Goal: Task Accomplishment & Management: Use online tool/utility

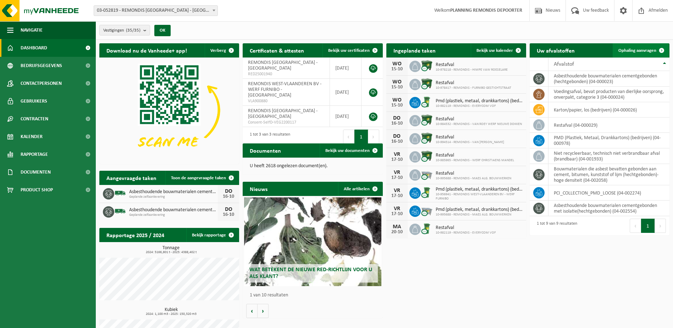
click at [626, 54] on link "Ophaling aanvragen" at bounding box center [641, 50] width 56 height 14
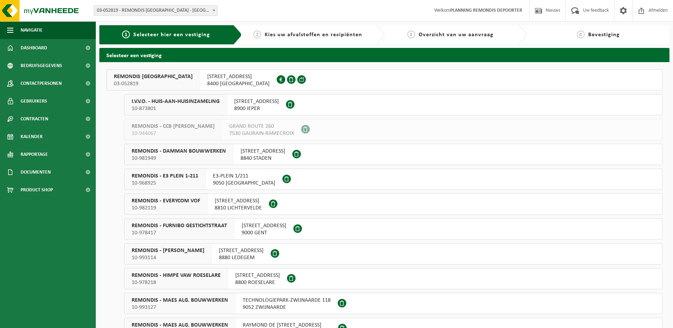
click at [175, 84] on span "03-052819" at bounding box center [153, 83] width 79 height 7
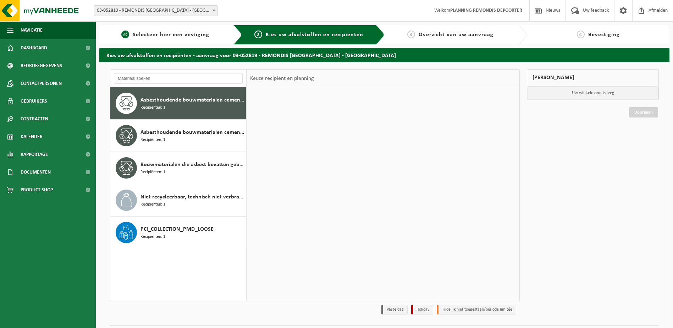
click at [163, 35] on span "Selecteer hier een vestiging" at bounding box center [171, 35] width 77 height 6
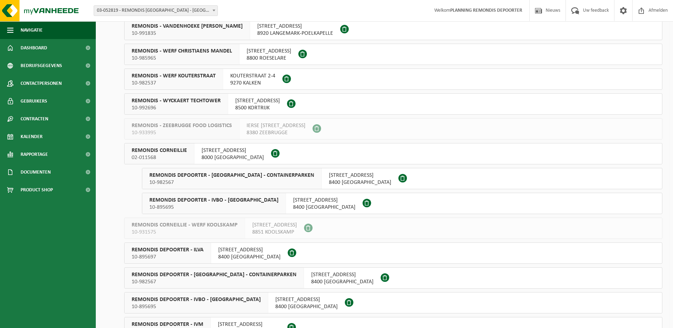
scroll to position [426, 0]
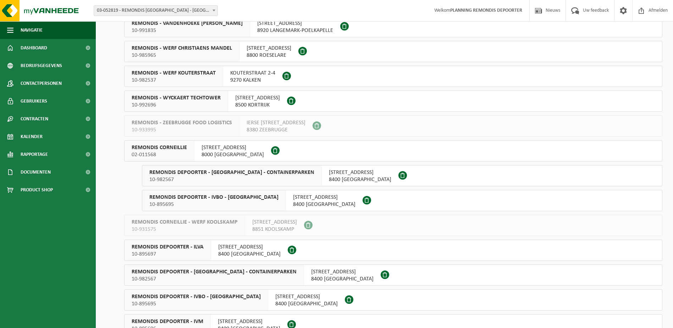
click at [215, 141] on div "KRAKELEWEG 59 8000 BRUGGE" at bounding box center [233, 151] width 77 height 21
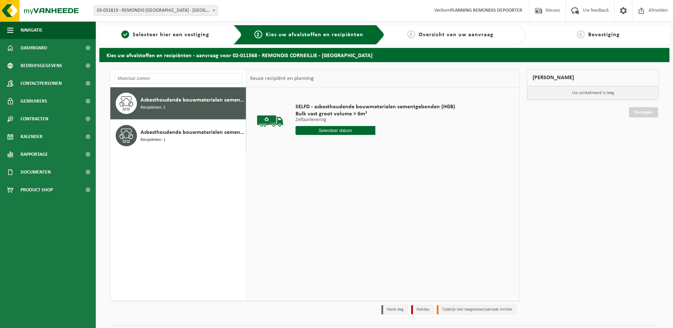
click at [326, 128] on input "text" at bounding box center [336, 130] width 80 height 9
click at [341, 191] on div "16" at bounding box center [339, 193] width 12 height 11
type input "Van [DATE]"
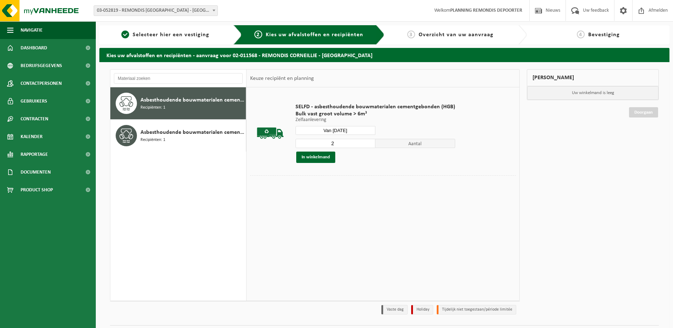
drag, startPoint x: 368, startPoint y: 142, endPoint x: 350, endPoint y: 149, distance: 19.8
type input "2"
click at [368, 142] on input "2" at bounding box center [336, 143] width 80 height 9
drag, startPoint x: 319, startPoint y: 158, endPoint x: 317, endPoint y: 154, distance: 4.6
click at [319, 158] on button "In winkelmand" at bounding box center [315, 157] width 39 height 11
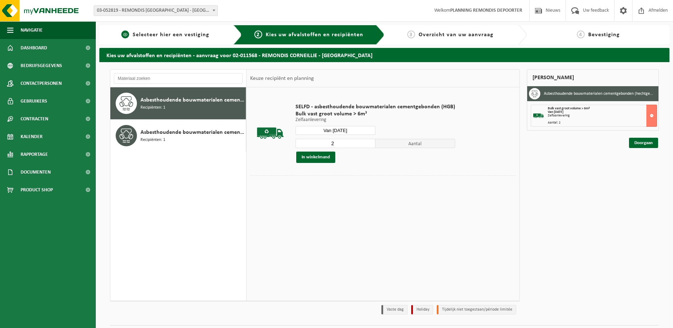
click at [129, 35] on span "1" at bounding box center [125, 35] width 8 height 8
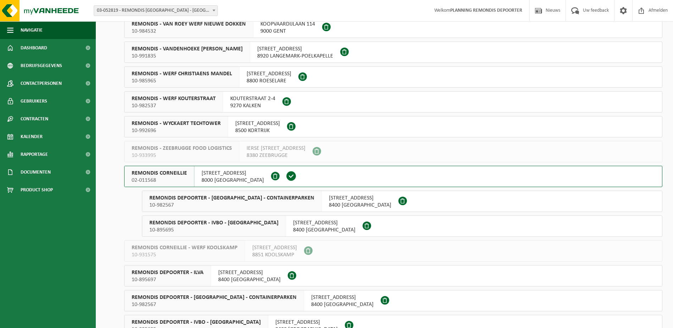
scroll to position [426, 0]
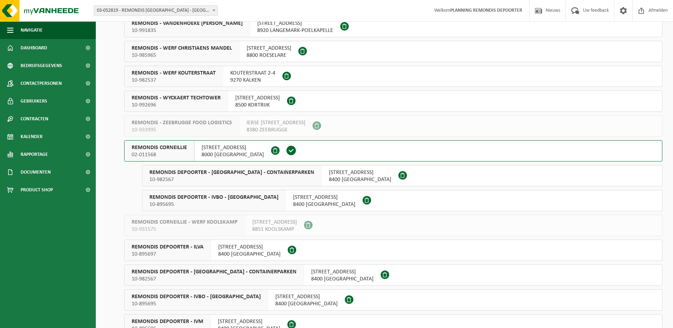
click at [246, 177] on span "10-982567" at bounding box center [231, 179] width 165 height 7
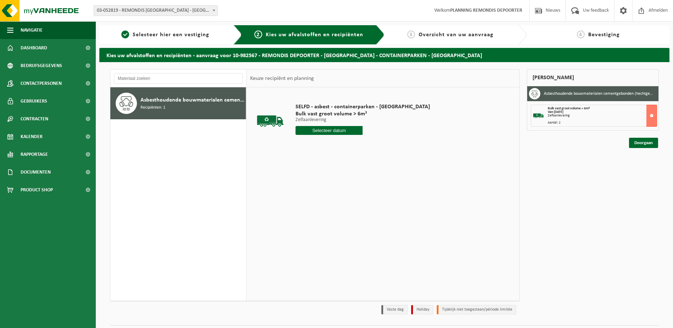
click at [335, 128] on input "text" at bounding box center [329, 130] width 67 height 9
click at [336, 195] on div "16" at bounding box center [339, 193] width 12 height 11
type input "Van [DATE]"
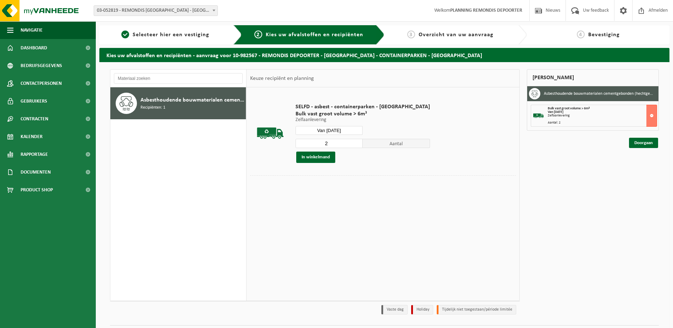
type input "2"
click at [336, 141] on input "2" at bounding box center [329, 143] width 67 height 9
click at [321, 155] on button "In winkelmand" at bounding box center [315, 157] width 39 height 11
click at [132, 37] on link "1 Selecteer hier een vestiging" at bounding box center [165, 35] width 125 height 9
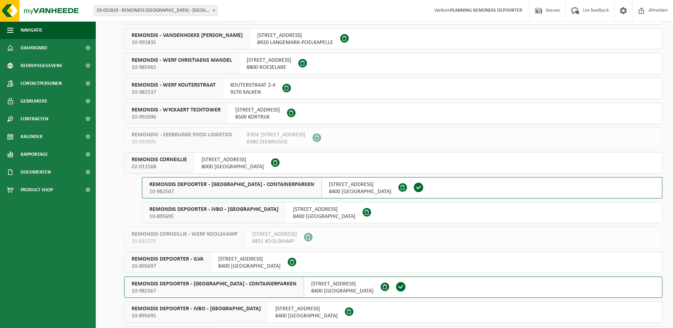
scroll to position [461, 0]
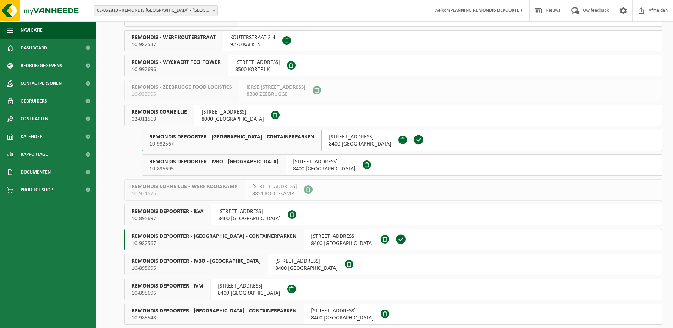
click at [313, 165] on span "ZANDVOORDESCHORREDIJKSTRAAT 83" at bounding box center [324, 161] width 62 height 7
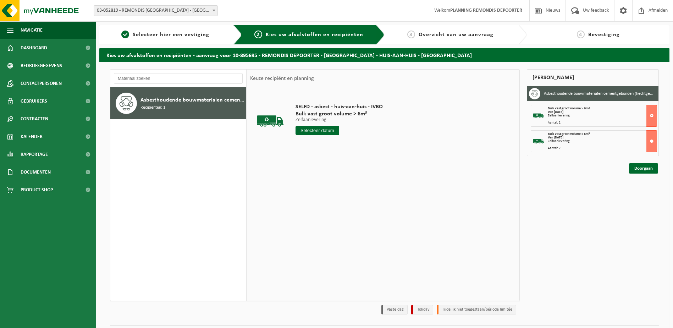
click at [332, 130] on input "text" at bounding box center [318, 130] width 44 height 9
click at [341, 193] on div "16" at bounding box center [339, 193] width 12 height 11
type input "Van [DATE]"
type input "2"
click at [334, 142] on input "2" at bounding box center [318, 143] width 44 height 9
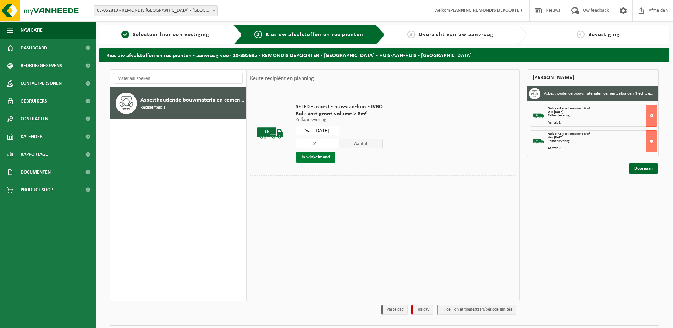
click at [318, 155] on button "In winkelmand" at bounding box center [315, 157] width 39 height 11
click at [644, 193] on link "Doorgaan" at bounding box center [643, 194] width 29 height 10
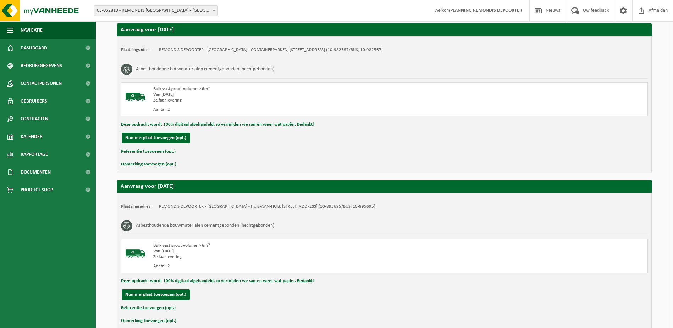
scroll to position [326, 0]
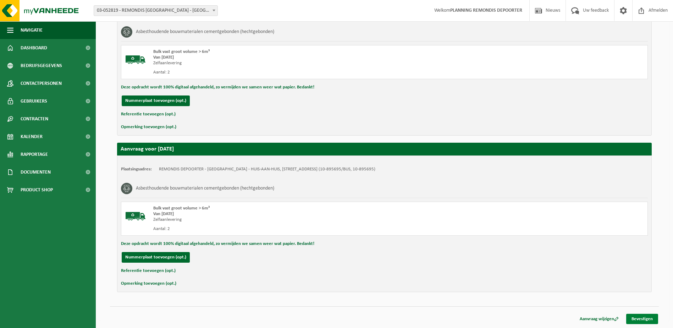
click at [641, 317] on link "Bevestigen" at bounding box center [642, 319] width 32 height 10
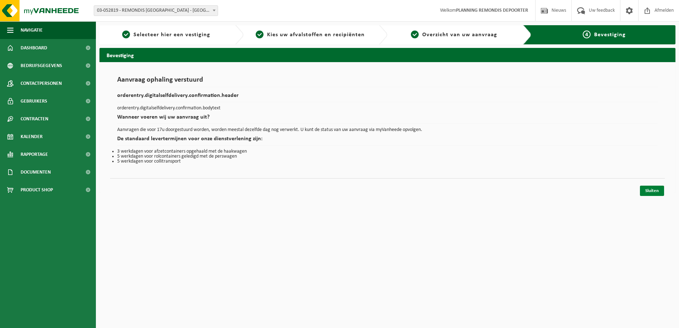
click at [646, 190] on link "Sluiten" at bounding box center [652, 191] width 24 height 10
